Goal: Navigation & Orientation: Go to known website

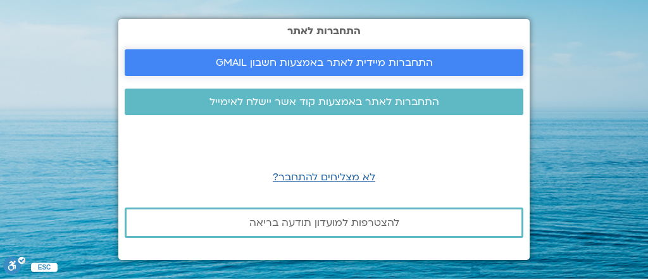
drag, startPoint x: 311, startPoint y: 63, endPoint x: 309, endPoint y: 26, distance: 36.8
click at [311, 63] on span "התחברות מיידית לאתר באמצעות חשבון GMAIL" at bounding box center [324, 62] width 217 height 11
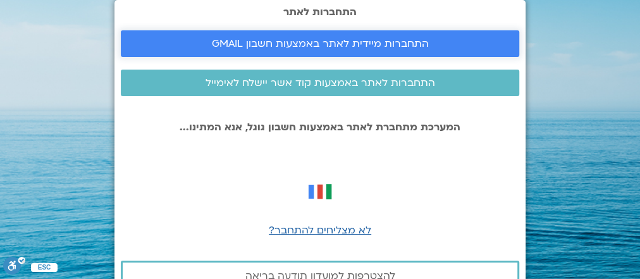
click at [300, 45] on span "התחברות מיידית לאתר באמצעות חשבון GMAIL" at bounding box center [320, 43] width 217 height 11
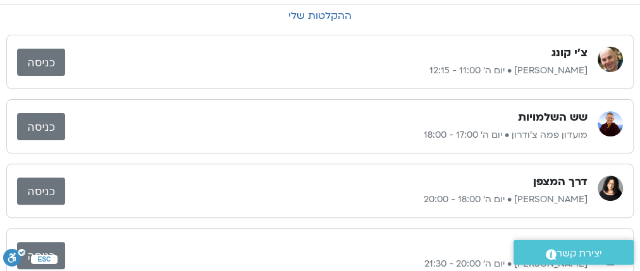
scroll to position [127, 0]
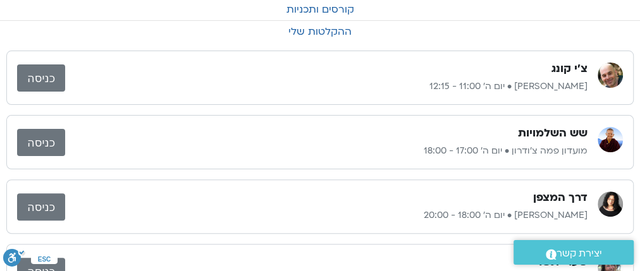
click at [45, 81] on link "כניסה" at bounding box center [41, 78] width 48 height 27
